Goal: Task Accomplishment & Management: Use online tool/utility

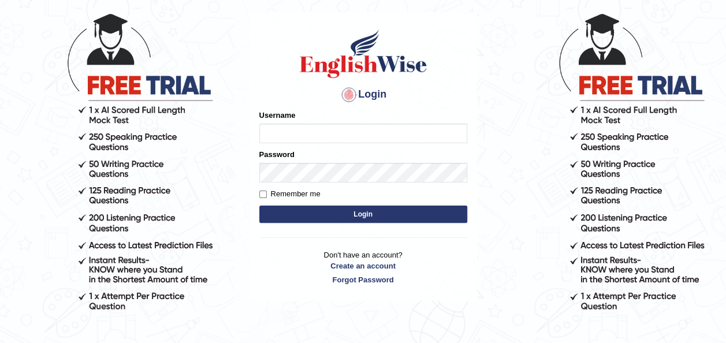
scroll to position [62, 0]
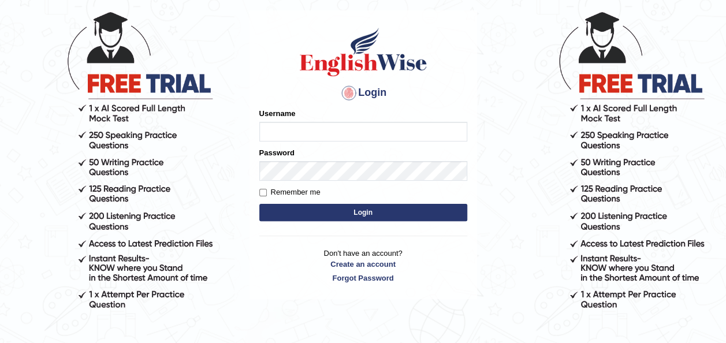
type input "emawel"
click at [348, 219] on button "Login" at bounding box center [363, 212] width 208 height 17
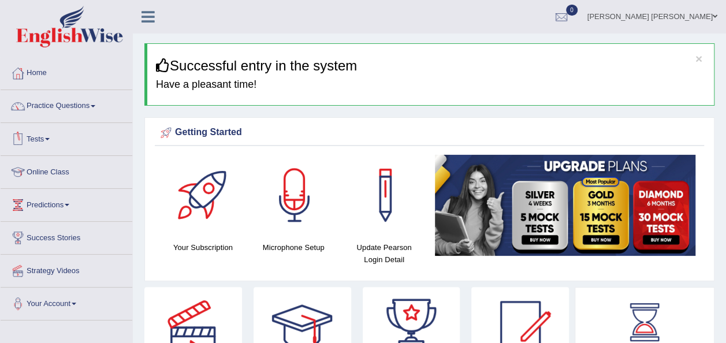
click at [113, 145] on link "Tests" at bounding box center [67, 137] width 132 height 29
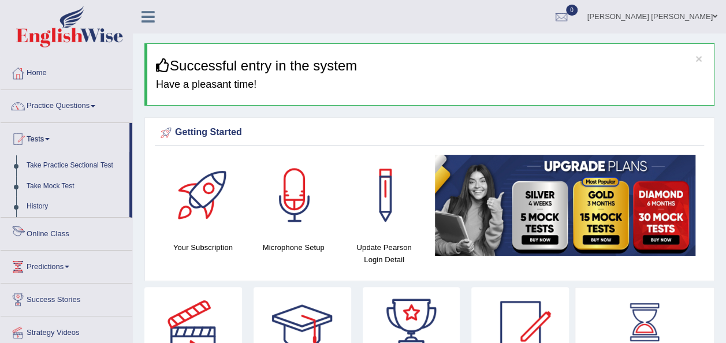
click at [94, 233] on link "Online Class" at bounding box center [67, 232] width 132 height 29
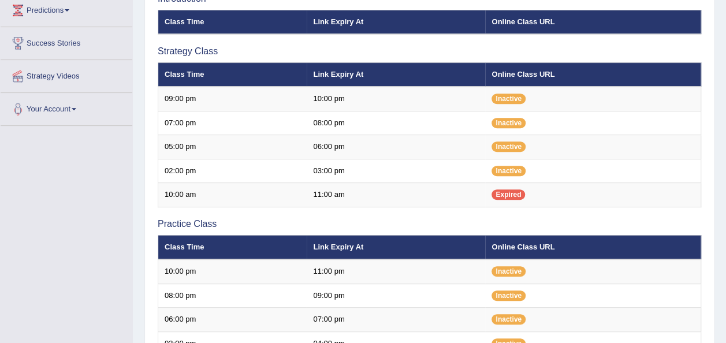
scroll to position [194, 0]
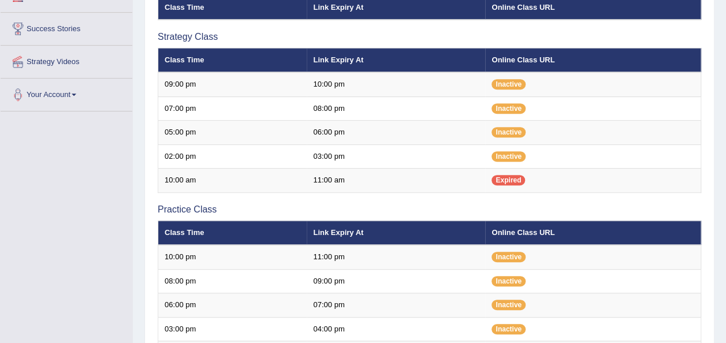
scroll to position [224, 0]
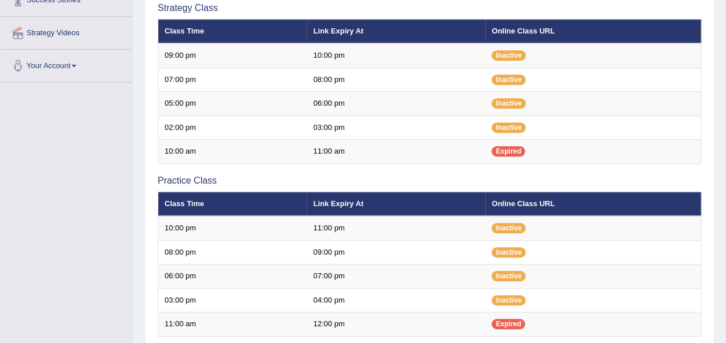
scroll to position [230, 0]
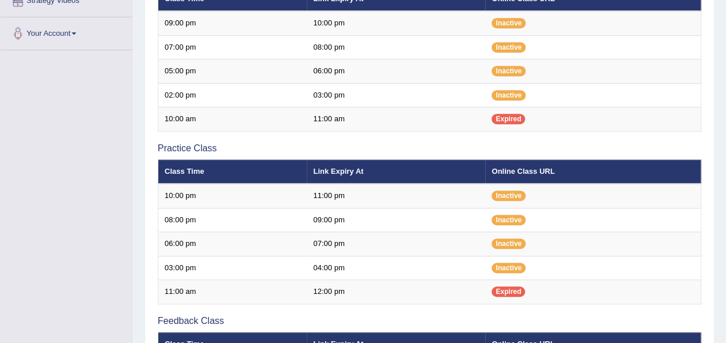
scroll to position [230, 0]
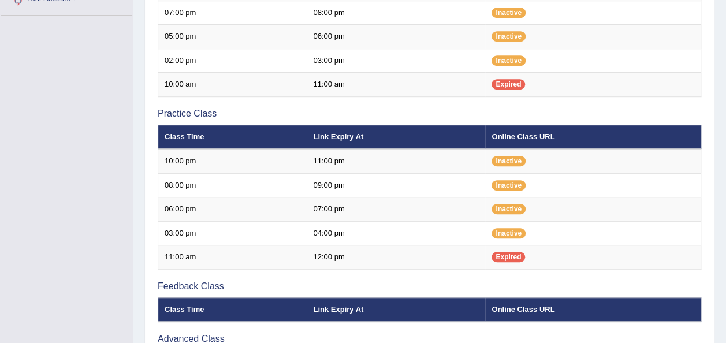
scroll to position [299, 0]
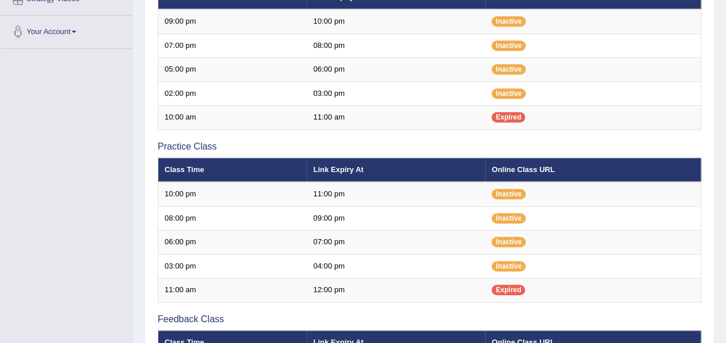
scroll to position [274, 0]
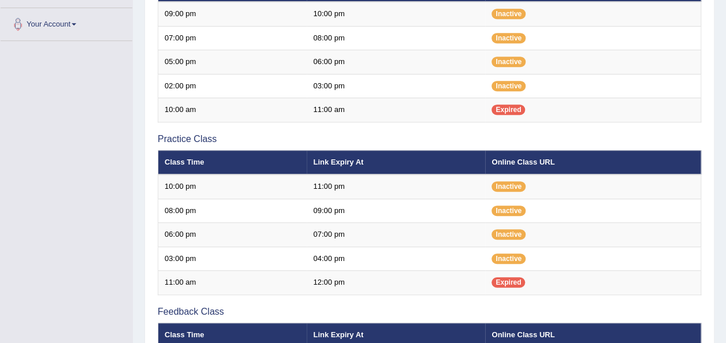
scroll to position [277, 0]
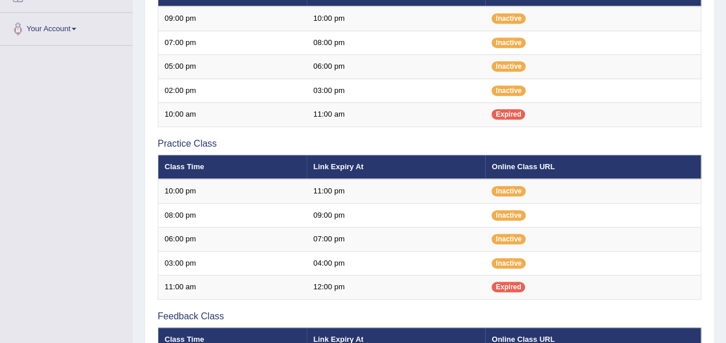
scroll to position [276, 0]
